Goal: Task Accomplishment & Management: Use online tool/utility

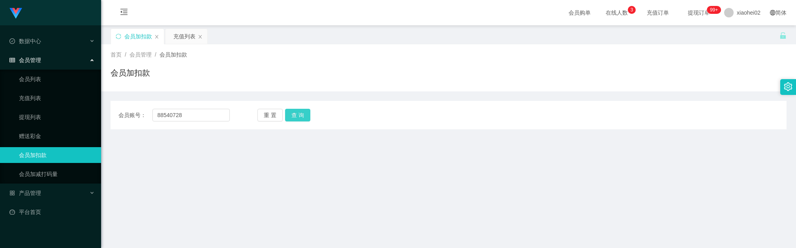
scroll to position [53, 0]
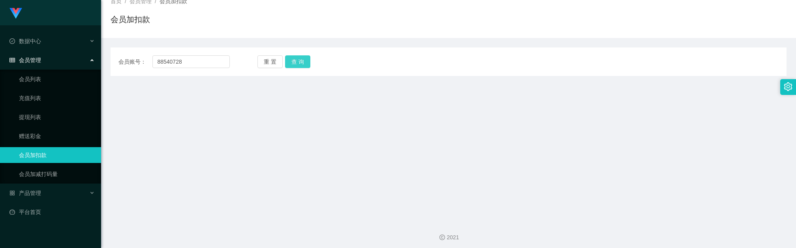
click at [288, 59] on button "查 询" at bounding box center [297, 61] width 25 height 13
click at [218, 59] on input "88540728" at bounding box center [190, 61] width 77 height 13
click at [214, 62] on input "88540728" at bounding box center [190, 61] width 77 height 13
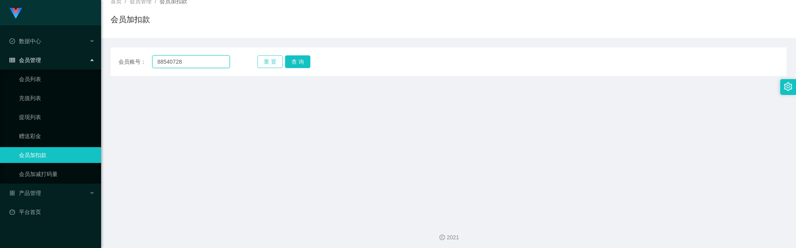
paste input "Foong"
type input "Foong"
click at [304, 61] on button "查 询" at bounding box center [297, 61] width 25 height 13
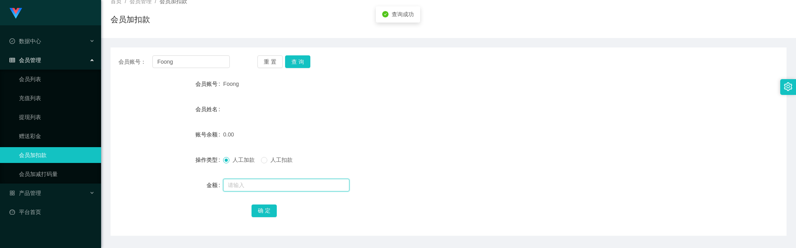
click at [263, 183] on input "text" at bounding box center [286, 184] width 126 height 13
type input "96"
click at [267, 214] on button "确 定" at bounding box center [264, 210] width 25 height 13
click at [505, 156] on div "人工加款 人工扣款" at bounding box center [420, 160] width 394 height 16
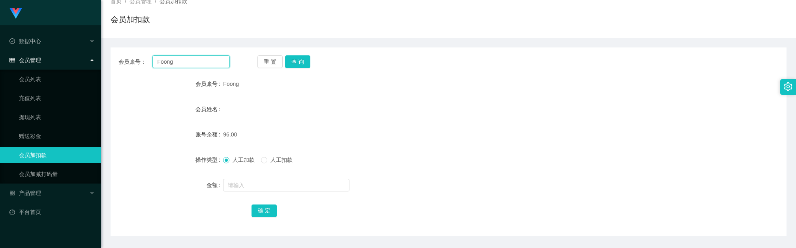
click at [192, 63] on input "Foong" at bounding box center [190, 61] width 77 height 13
drag, startPoint x: 192, startPoint y: 63, endPoint x: 280, endPoint y: 59, distance: 87.7
click at [193, 63] on input "Foong" at bounding box center [190, 61] width 77 height 13
paste input "88540728"
type input "88540728"
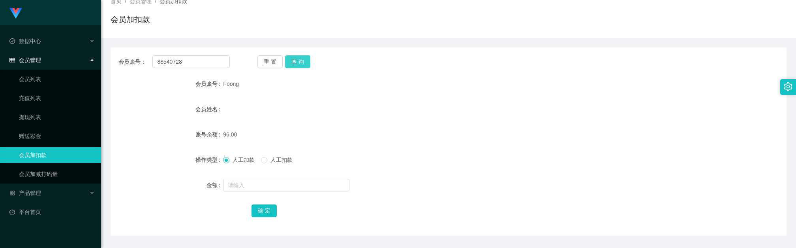
click at [295, 59] on button "查 询" at bounding box center [297, 61] width 25 height 13
